Goal: Use online tool/utility: Use online tool/utility

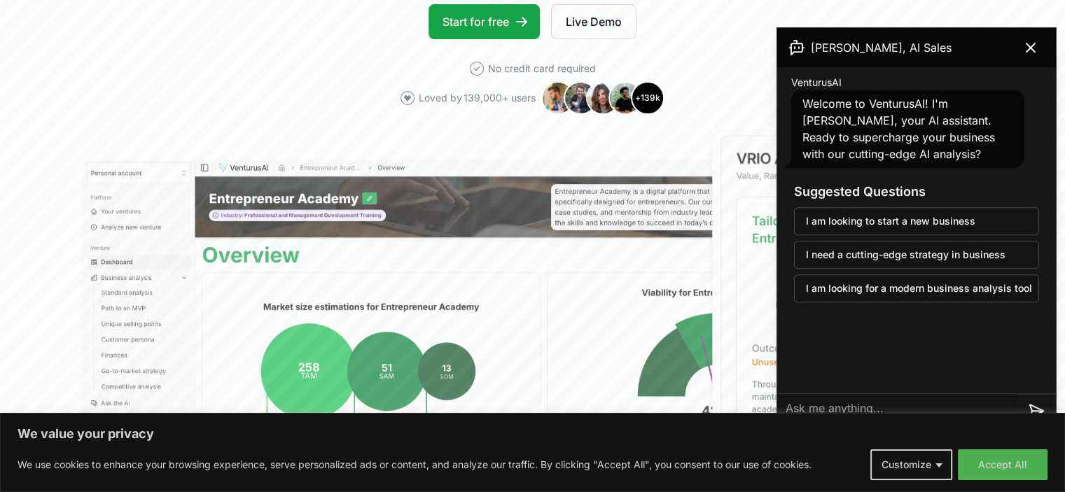
scroll to position [209, 0]
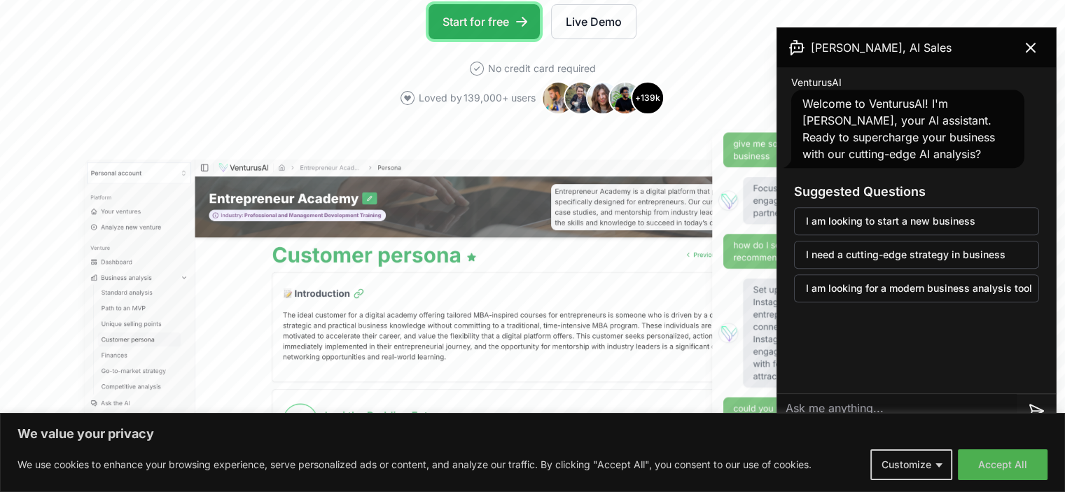
click at [457, 39] on link "Start for free" at bounding box center [484, 21] width 111 height 35
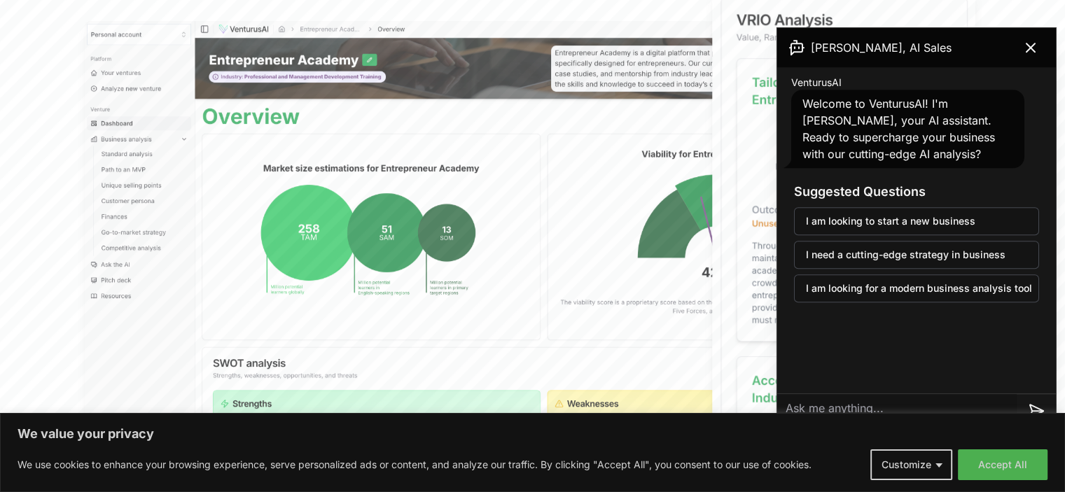
scroll to position [209, 0]
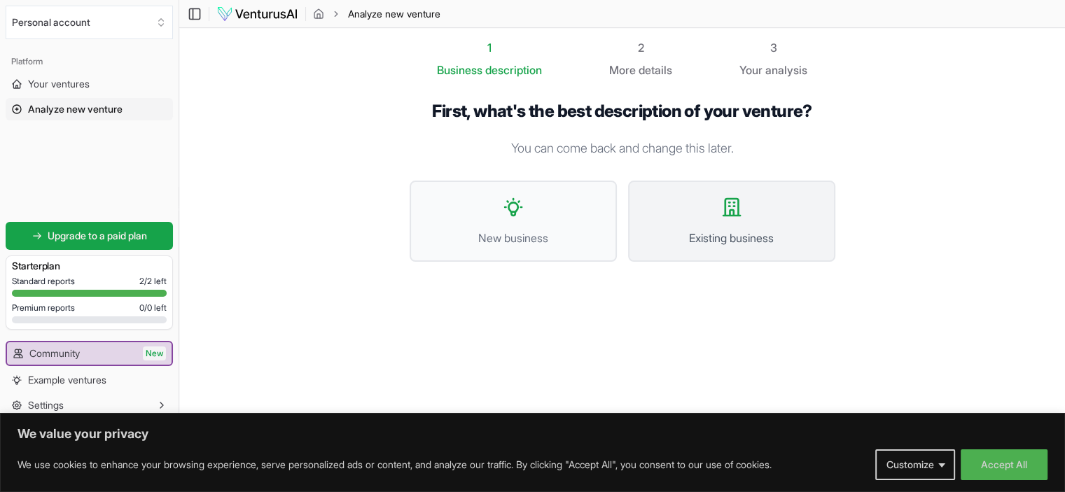
click at [743, 218] on icon at bounding box center [732, 207] width 22 height 22
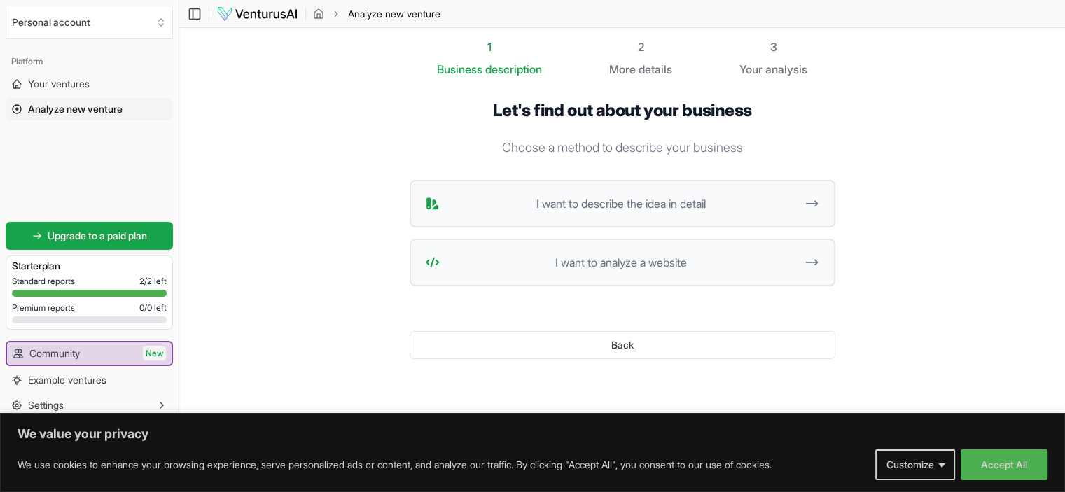
scroll to position [180, 0]
click at [819, 254] on icon at bounding box center [812, 262] width 15 height 17
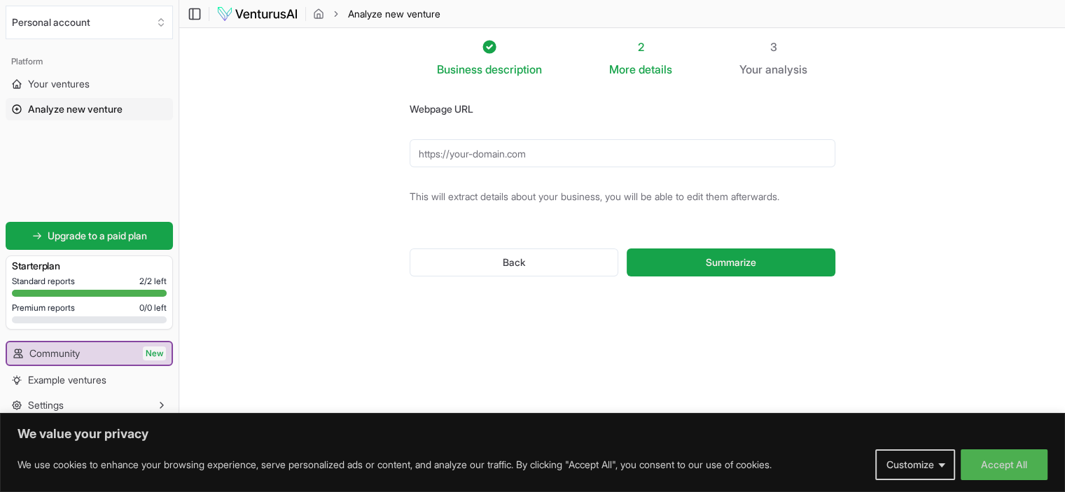
click at [515, 139] on input "Webpage URL" at bounding box center [623, 153] width 426 height 28
type input "G"
click at [560, 139] on input "Webpage URL" at bounding box center [623, 153] width 426 height 28
paste input "[URL][DOMAIN_NAME]"
type input "[URL][DOMAIN_NAME]"
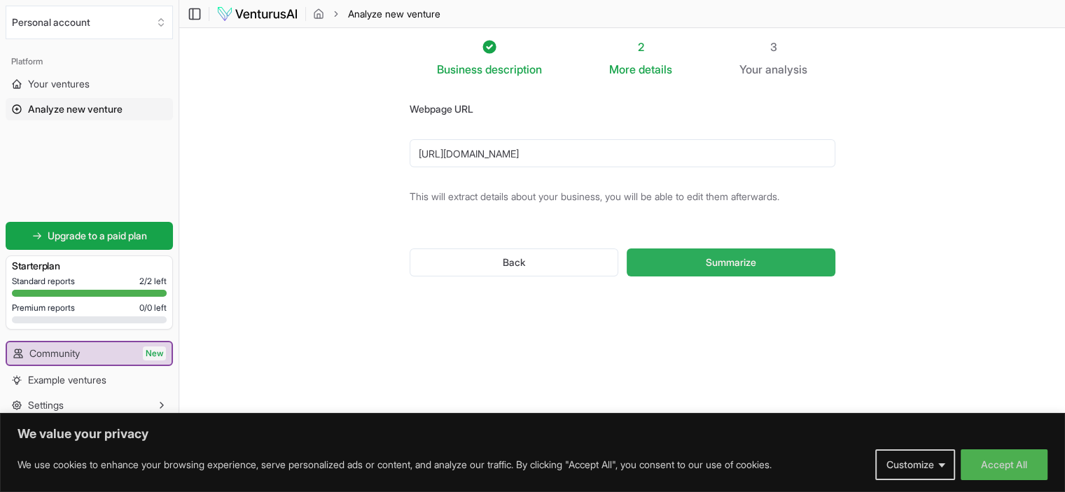
click at [835, 277] on button "Summarize" at bounding box center [731, 263] width 208 height 28
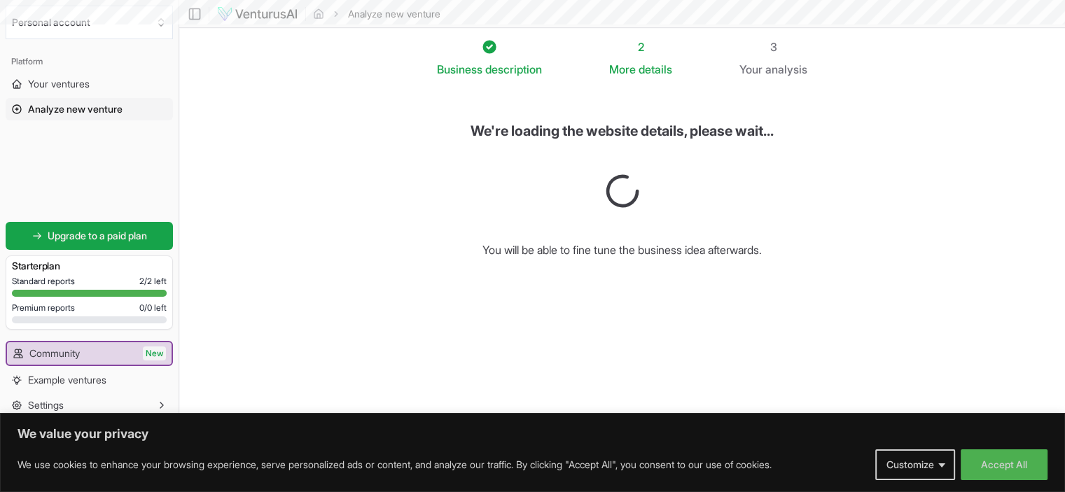
scroll to position [84, 0]
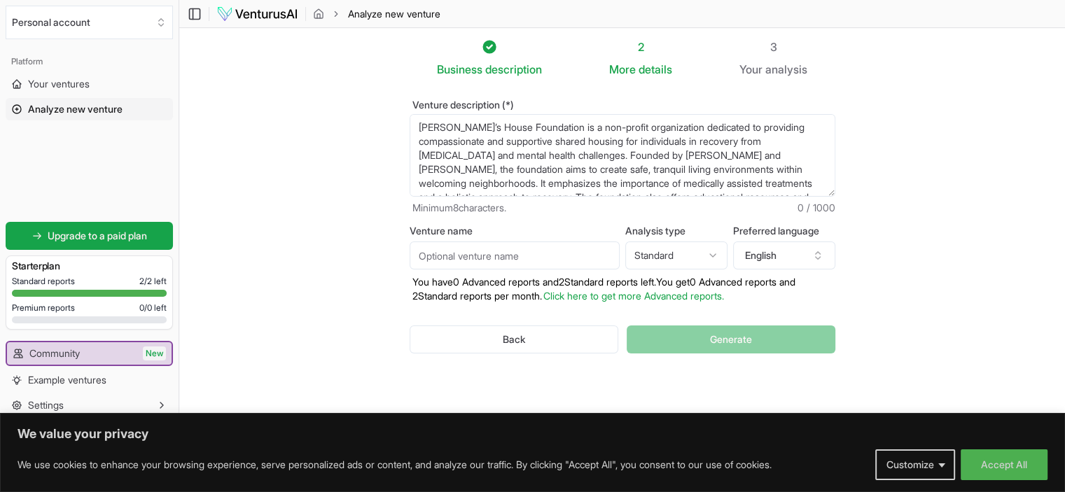
scroll to position [113, 0]
click at [998, 475] on button "Accept All" at bounding box center [1004, 465] width 87 height 31
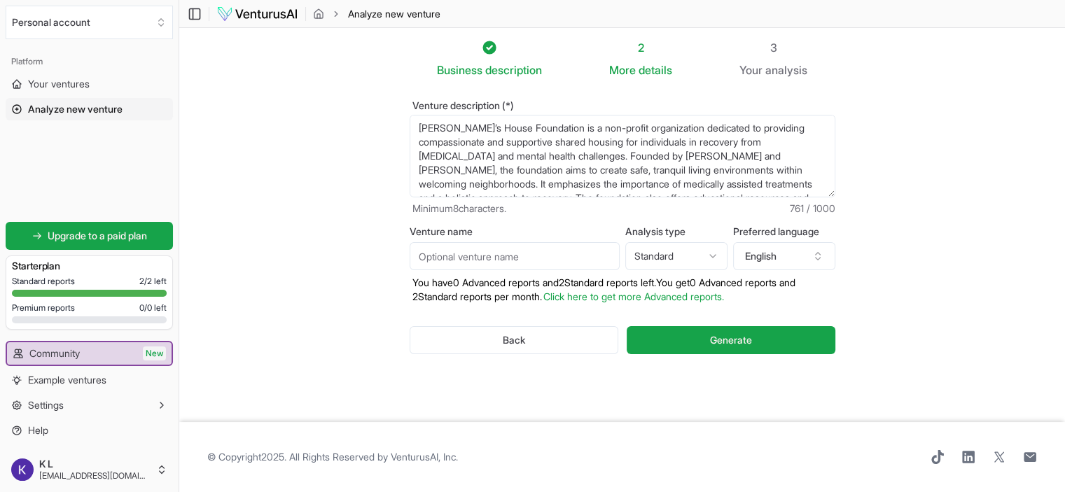
click at [802, 266] on html "We value your privacy We use cookies to enhance your browsing experience, serve…" at bounding box center [532, 246] width 1065 height 492
click at [798, 275] on html "We value your privacy We use cookies to enhance your browsing experience, serve…" at bounding box center [532, 246] width 1065 height 492
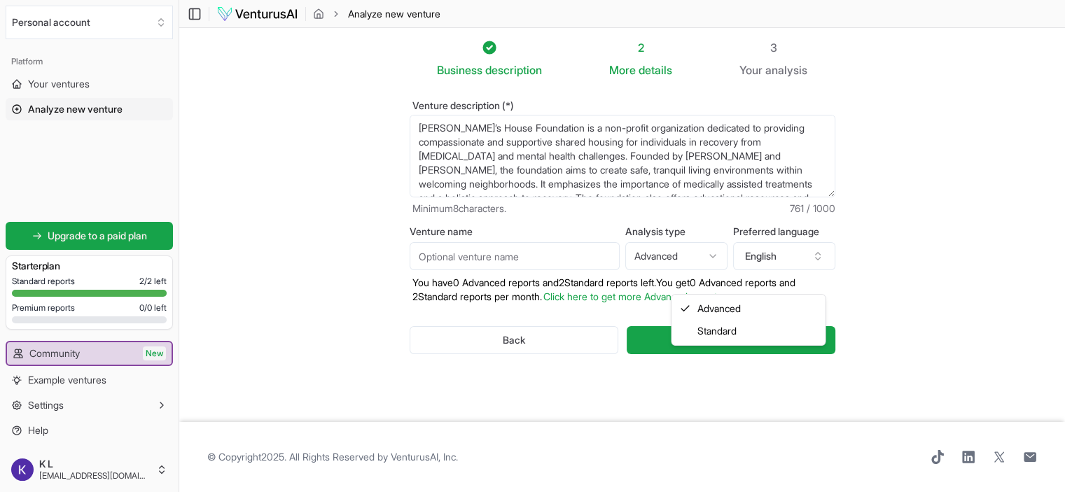
select select "standard"
click at [835, 354] on button "Generate" at bounding box center [731, 340] width 208 height 28
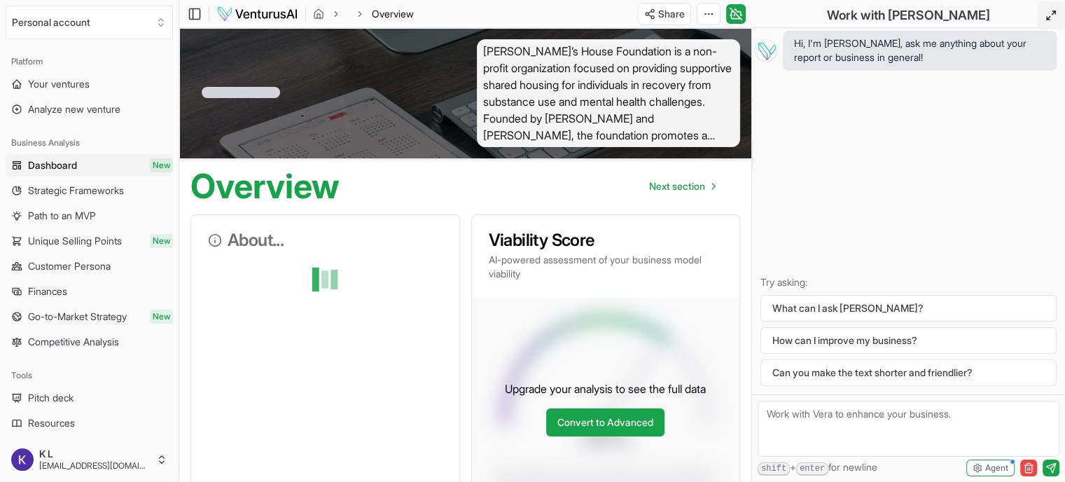
click at [1045, 21] on icon at bounding box center [1050, 15] width 11 height 11
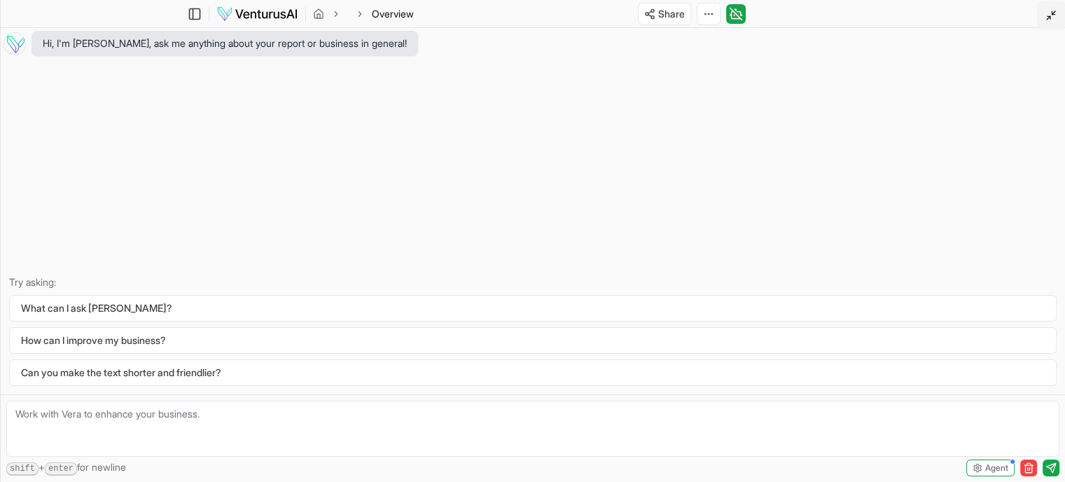
click at [1045, 21] on icon at bounding box center [1050, 15] width 11 height 11
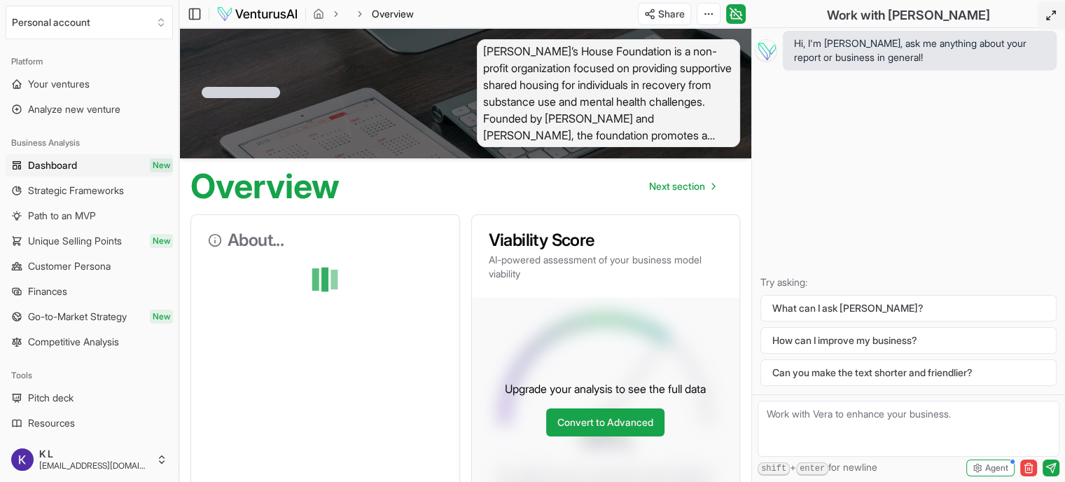
click at [1045, 21] on icon at bounding box center [1050, 15] width 11 height 11
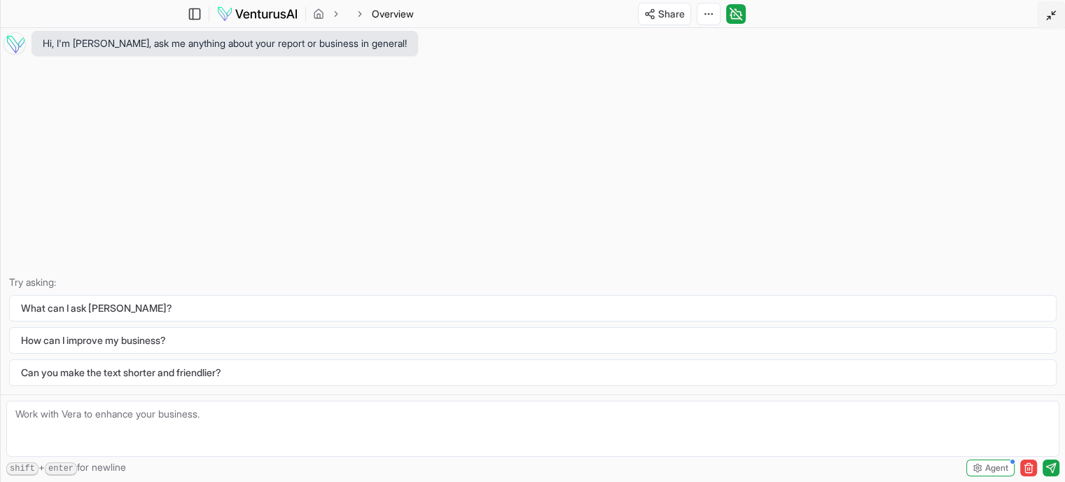
click at [1045, 21] on icon at bounding box center [1050, 15] width 11 height 11
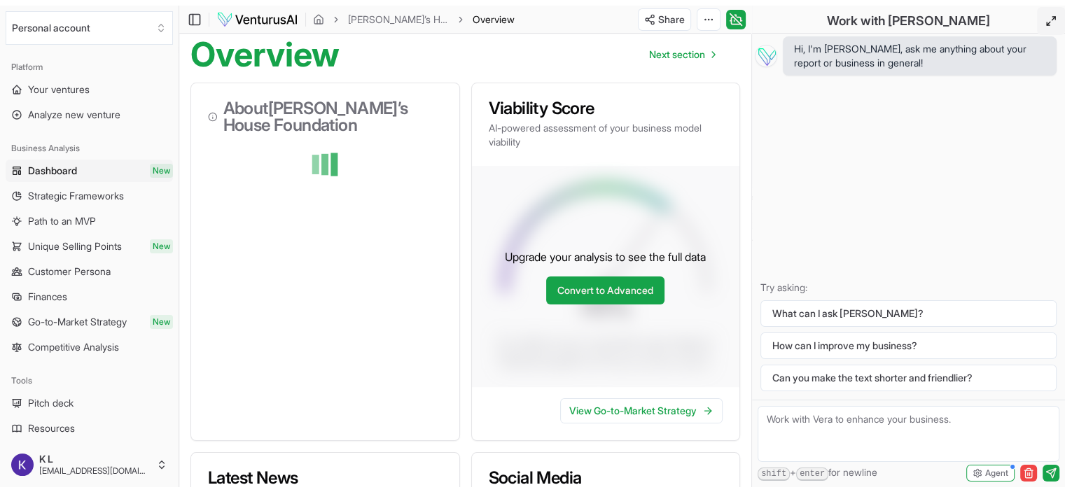
scroll to position [134, 0]
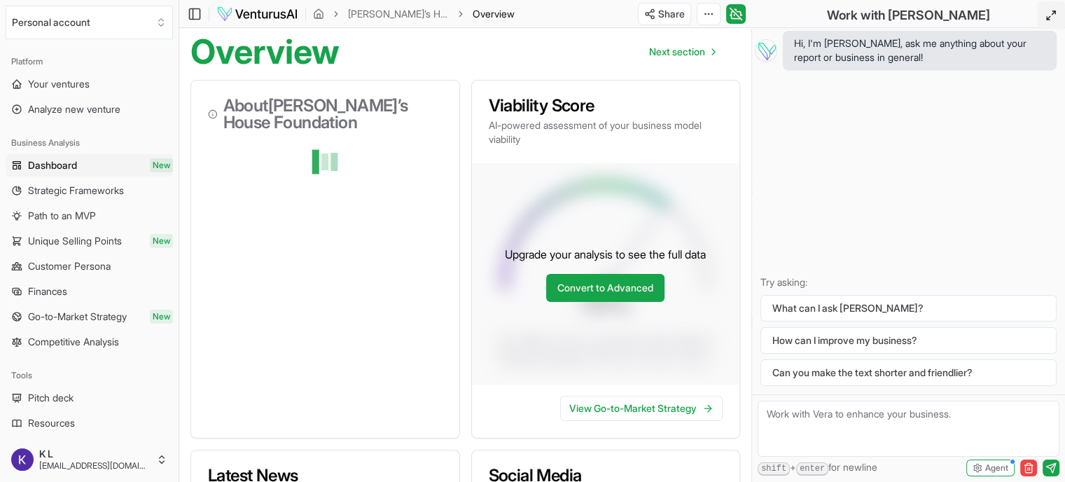
click at [1045, 19] on icon at bounding box center [1050, 15] width 11 height 11
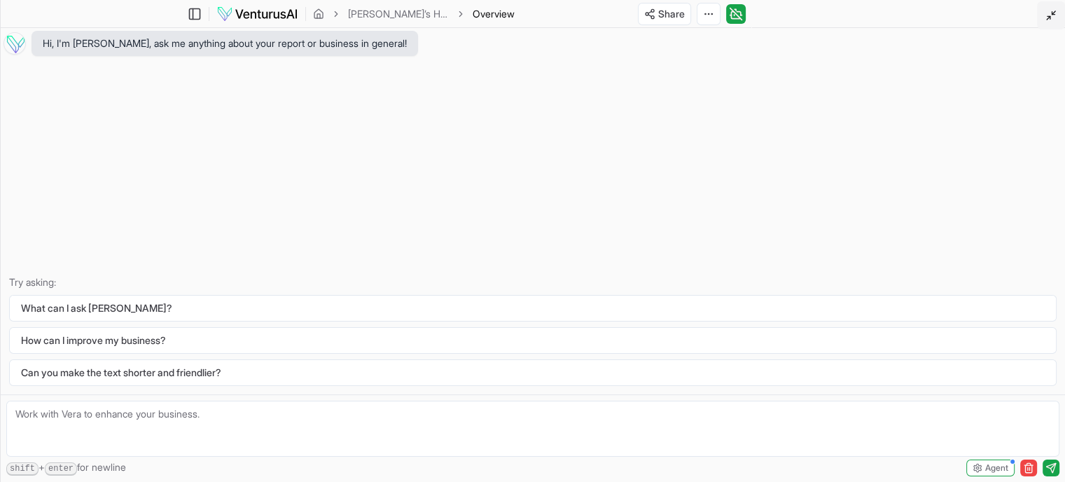
click at [1045, 19] on icon at bounding box center [1050, 15] width 11 height 11
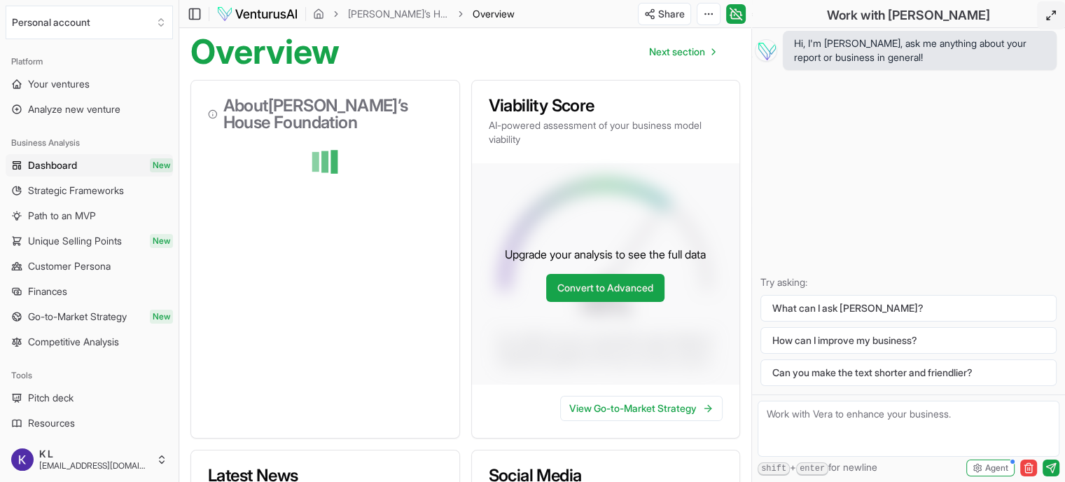
click at [515, 19] on span "Overview" at bounding box center [494, 14] width 42 height 14
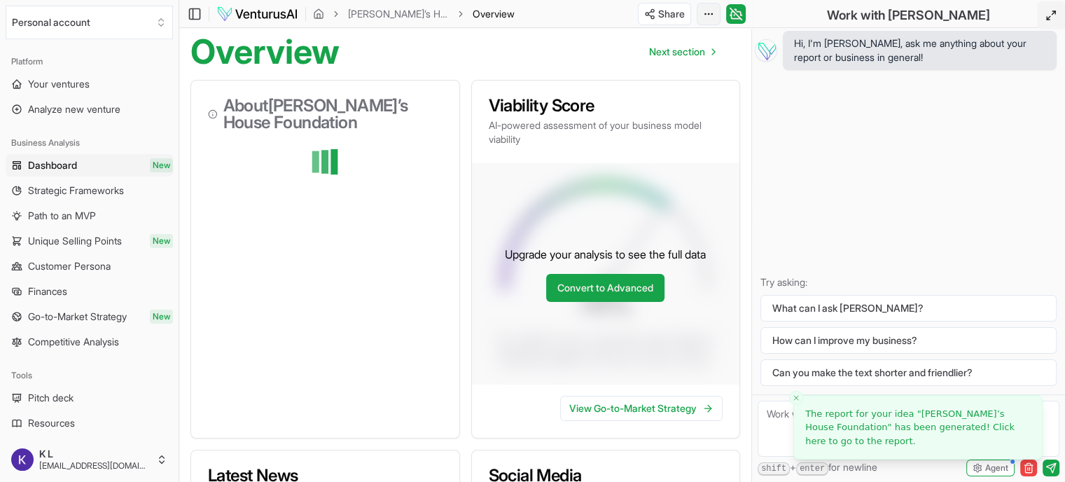
click at [779, 22] on html "We value your privacy We use cookies to enhance your browsing experience, serve…" at bounding box center [532, 107] width 1065 height 482
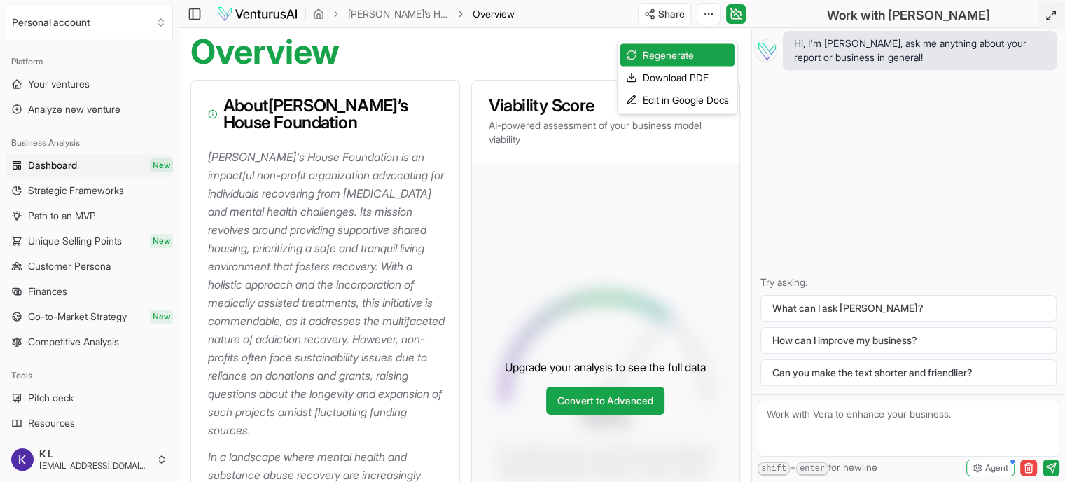
click at [567, 117] on html "We value your privacy We use cookies to enhance your browsing experience, serve…" at bounding box center [532, 107] width 1065 height 482
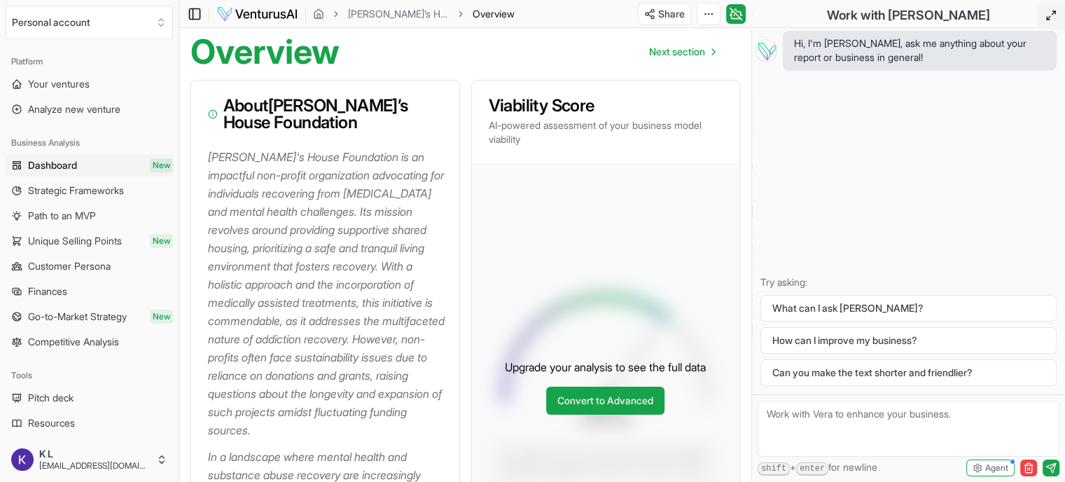
click at [202, 22] on icon at bounding box center [195, 14] width 14 height 17
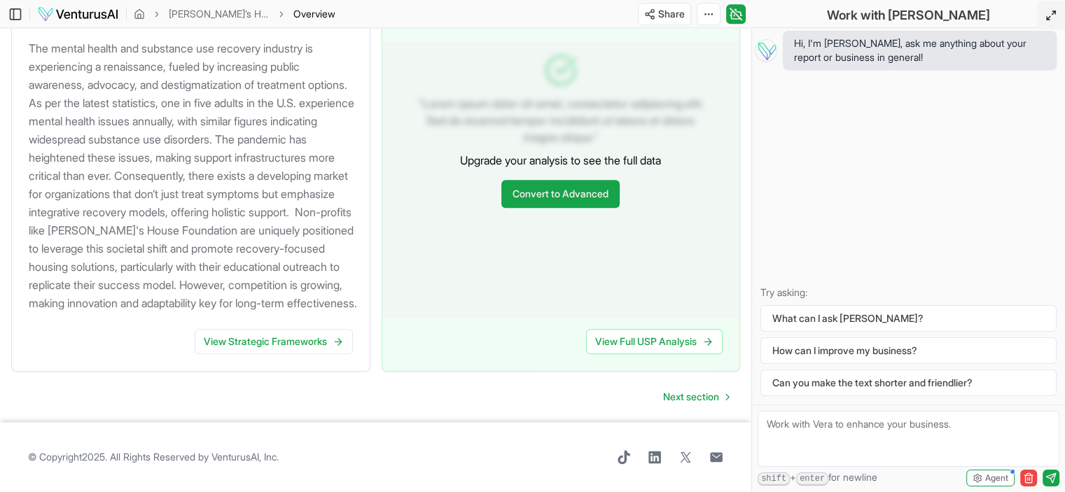
scroll to position [2216, 0]
